Goal: Task Accomplishment & Management: Use online tool/utility

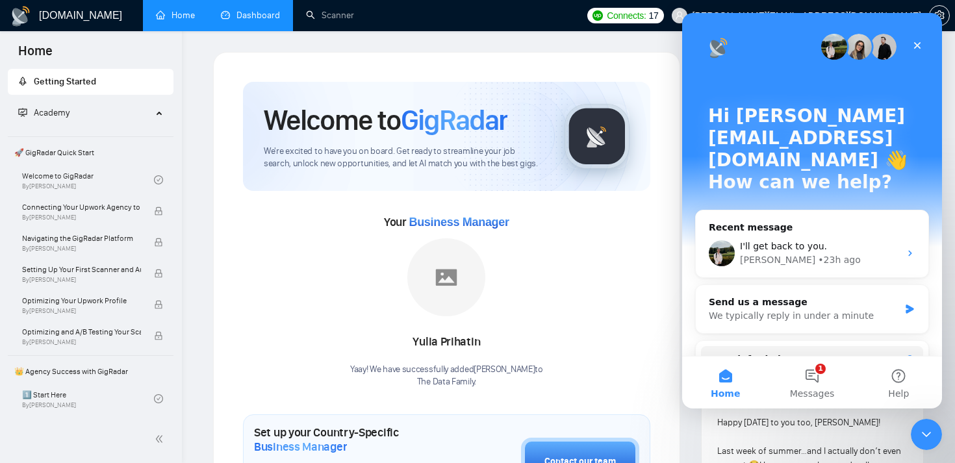
click at [268, 10] on link "Dashboard" at bounding box center [250, 15] width 59 height 11
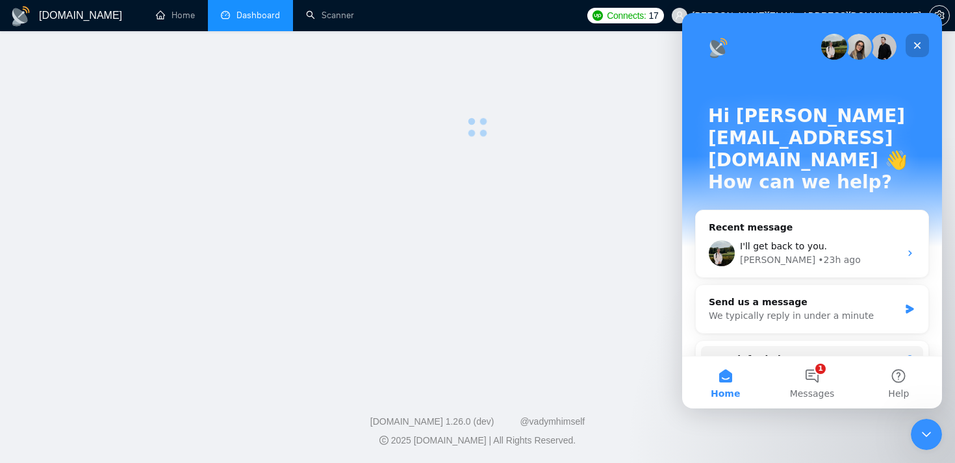
click at [921, 47] on icon "Close" at bounding box center [917, 45] width 10 height 10
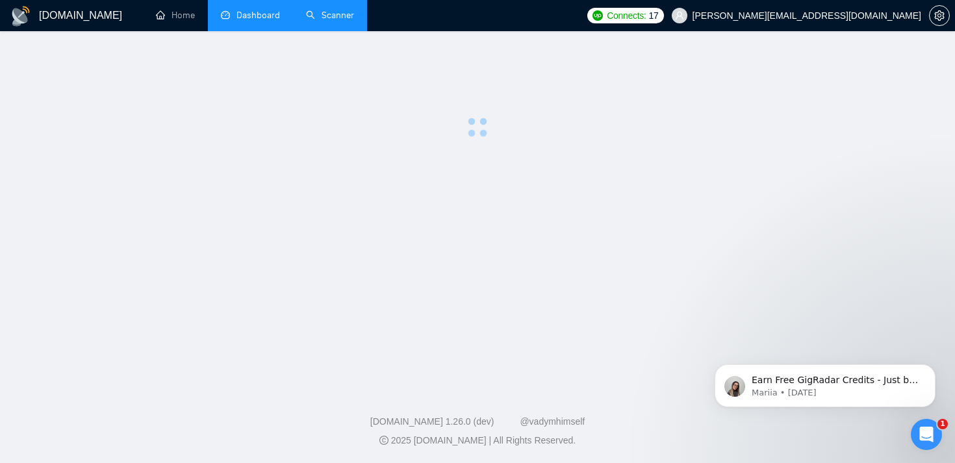
click at [346, 15] on link "Scanner" at bounding box center [330, 15] width 48 height 11
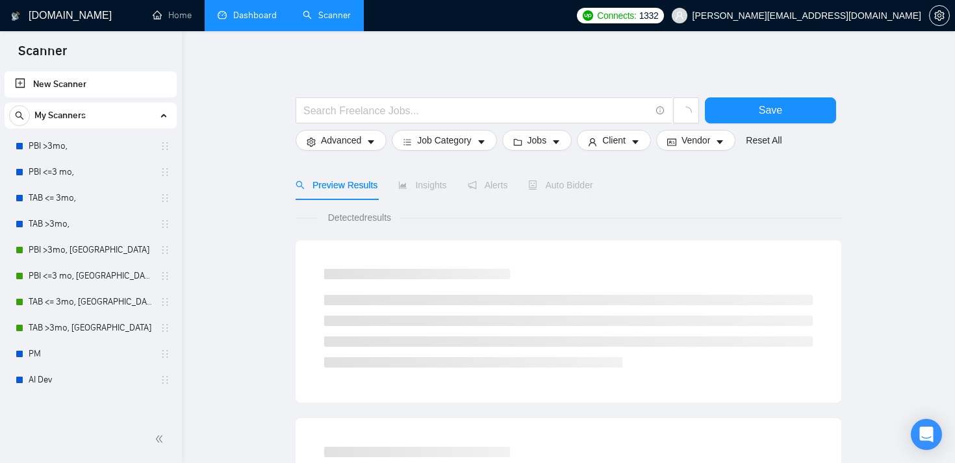
click at [263, 10] on link "Dashboard" at bounding box center [247, 15] width 59 height 11
